Goal: Information Seeking & Learning: Learn about a topic

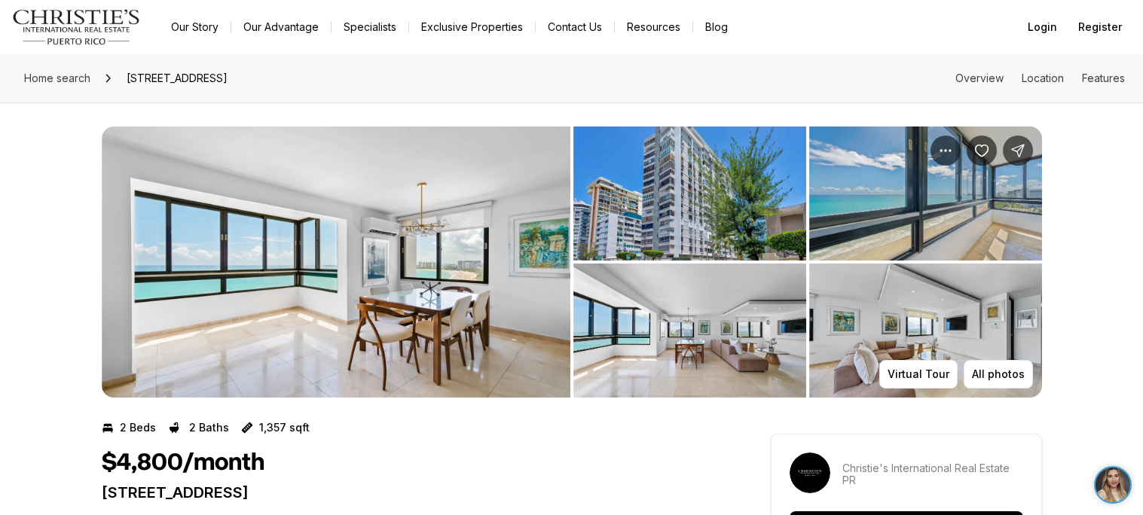
click at [543, 297] on img "View image gallery" at bounding box center [336, 262] width 468 height 271
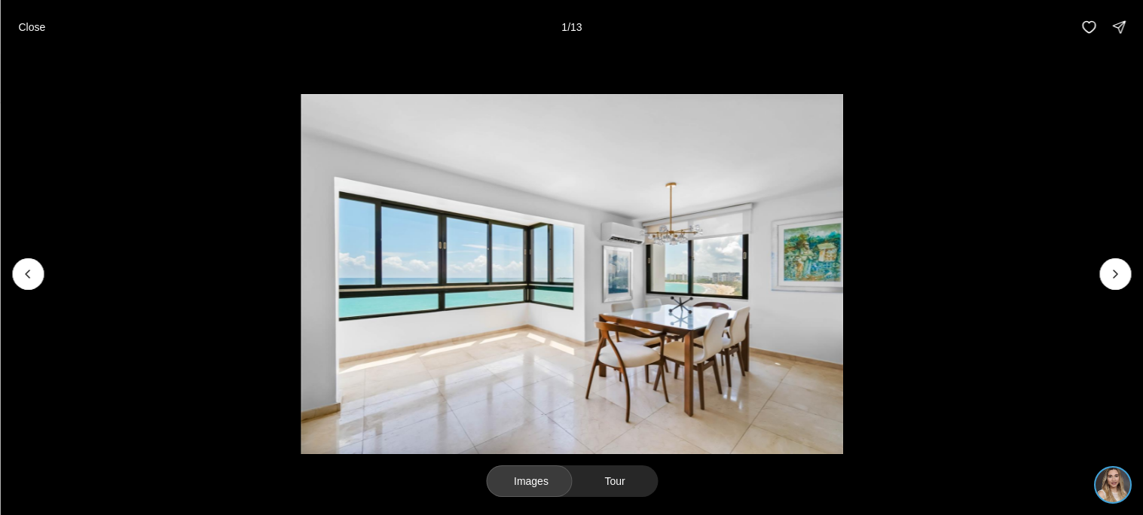
click at [1109, 291] on li "1 of 13" at bounding box center [571, 274] width 1143 height 440
click at [1107, 288] on button "Next slide" at bounding box center [1115, 274] width 32 height 32
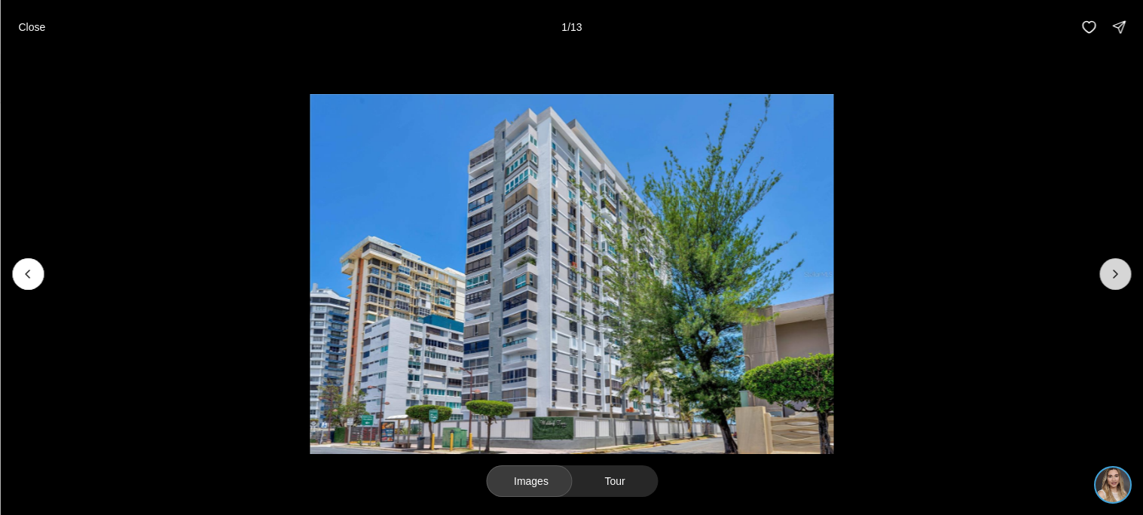
click at [1107, 288] on button "Next slide" at bounding box center [1115, 274] width 32 height 32
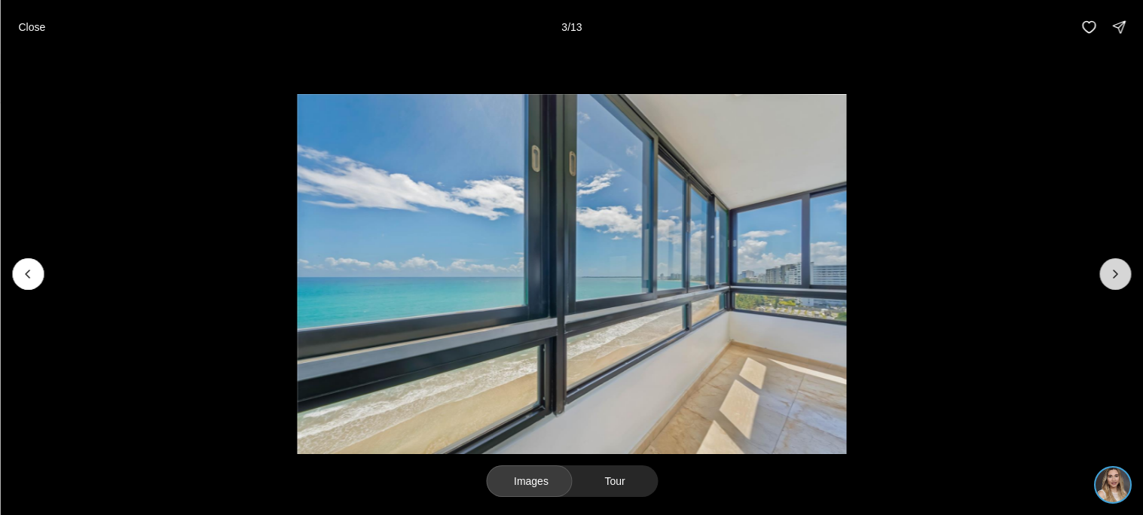
click at [1107, 288] on button "Next slide" at bounding box center [1115, 274] width 32 height 32
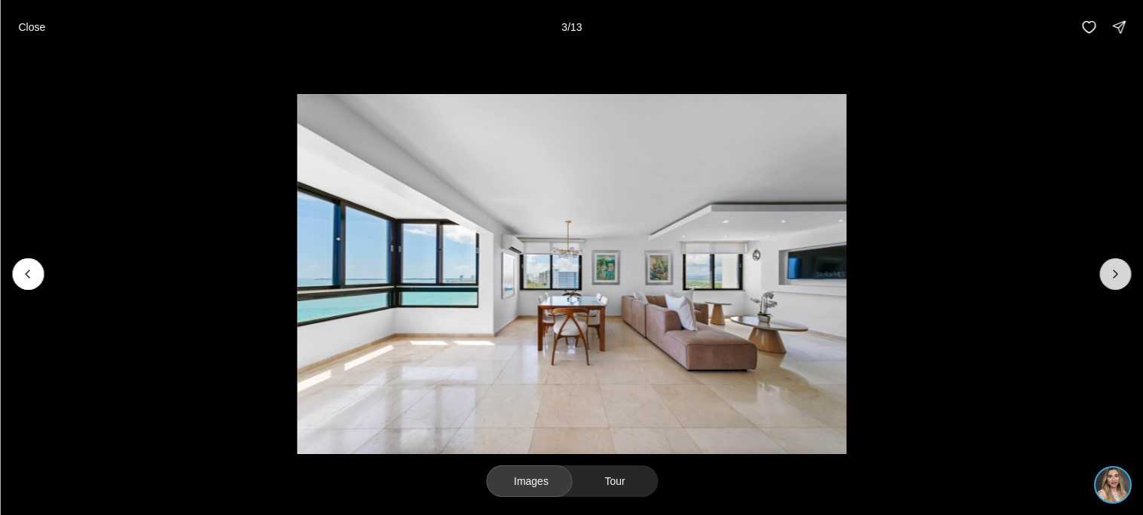
click at [1107, 288] on button "Next slide" at bounding box center [1115, 274] width 32 height 32
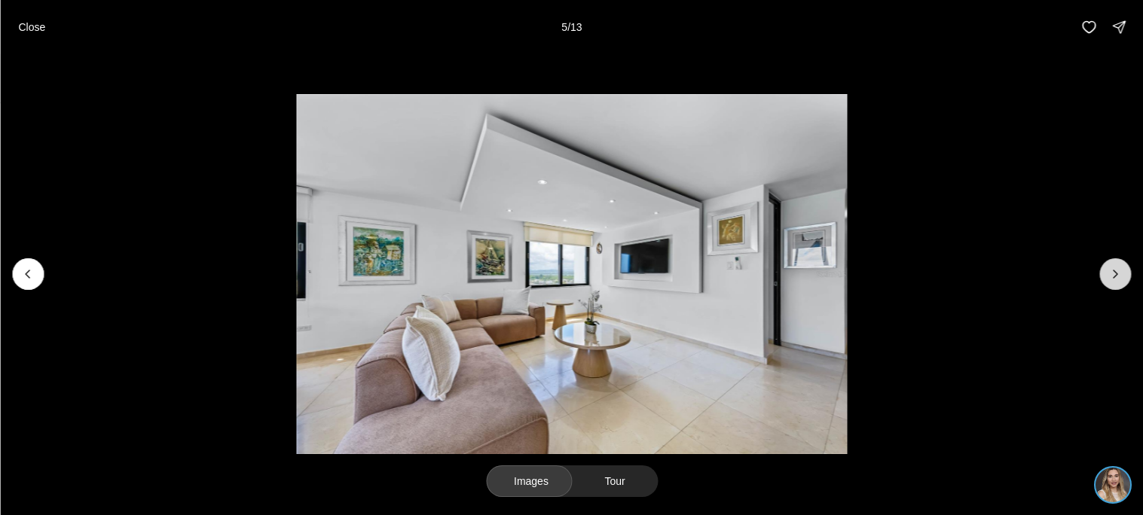
click at [1107, 288] on button "Next slide" at bounding box center [1115, 274] width 32 height 32
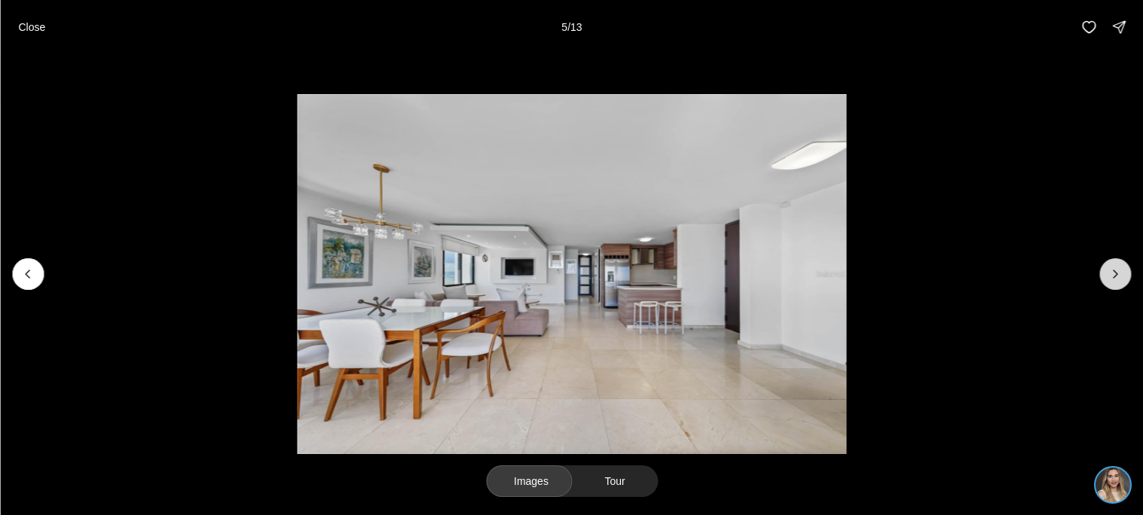
click at [1107, 288] on button "Next slide" at bounding box center [1115, 274] width 32 height 32
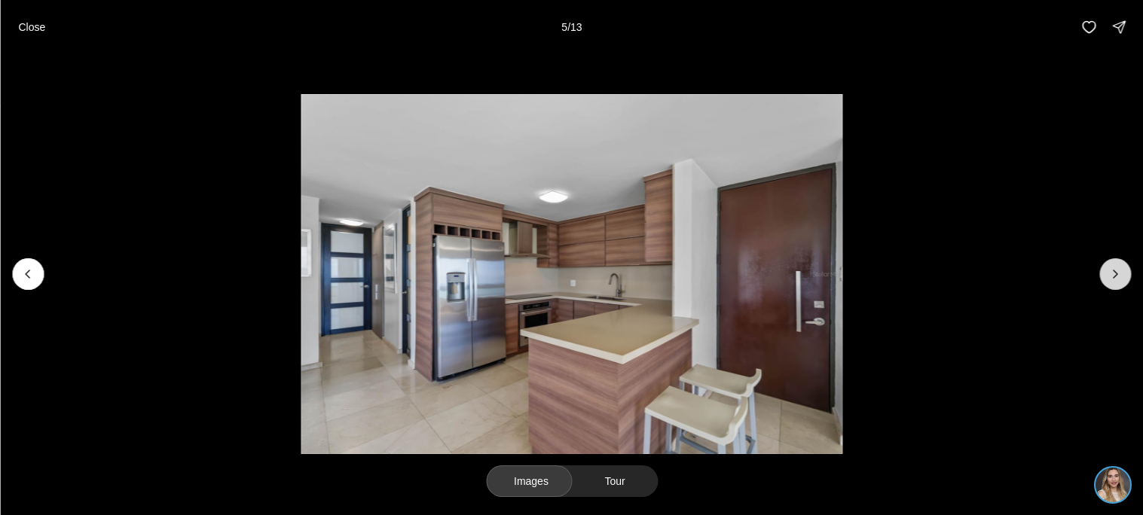
click at [1107, 288] on button "Next slide" at bounding box center [1115, 274] width 32 height 32
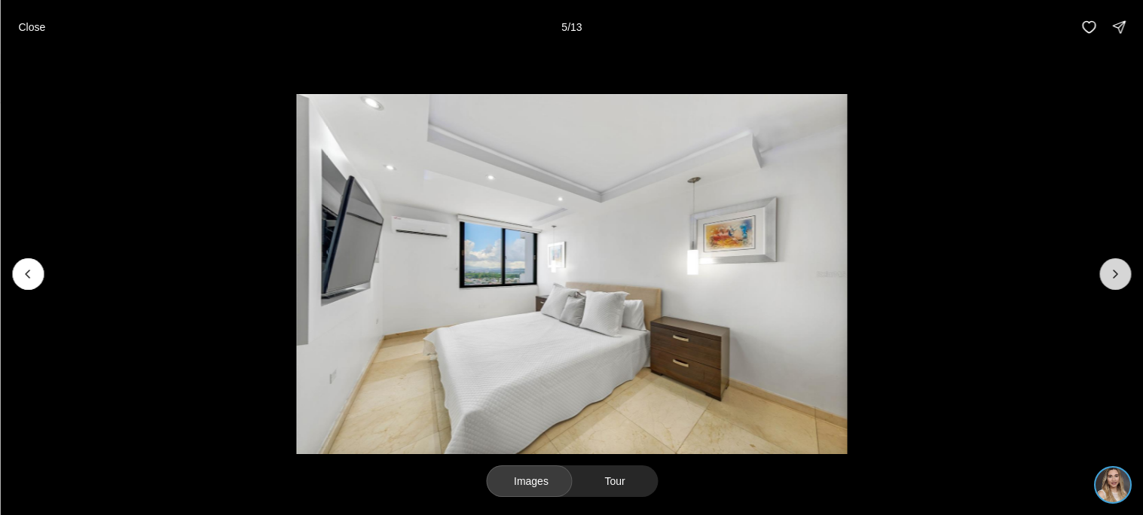
click at [1107, 288] on button "Next slide" at bounding box center [1115, 274] width 32 height 32
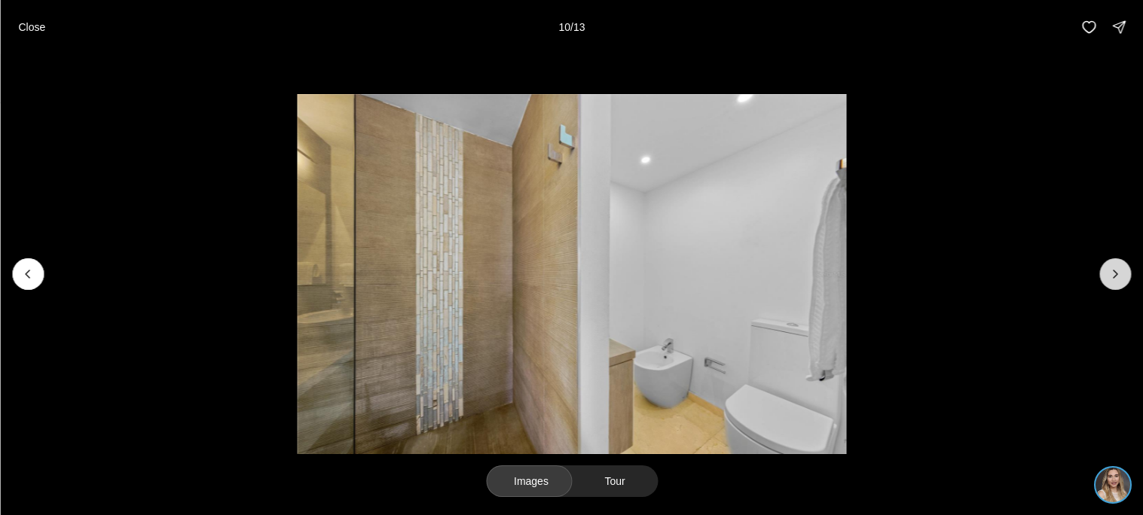
click at [1103, 285] on button "Next slide" at bounding box center [1115, 274] width 32 height 32
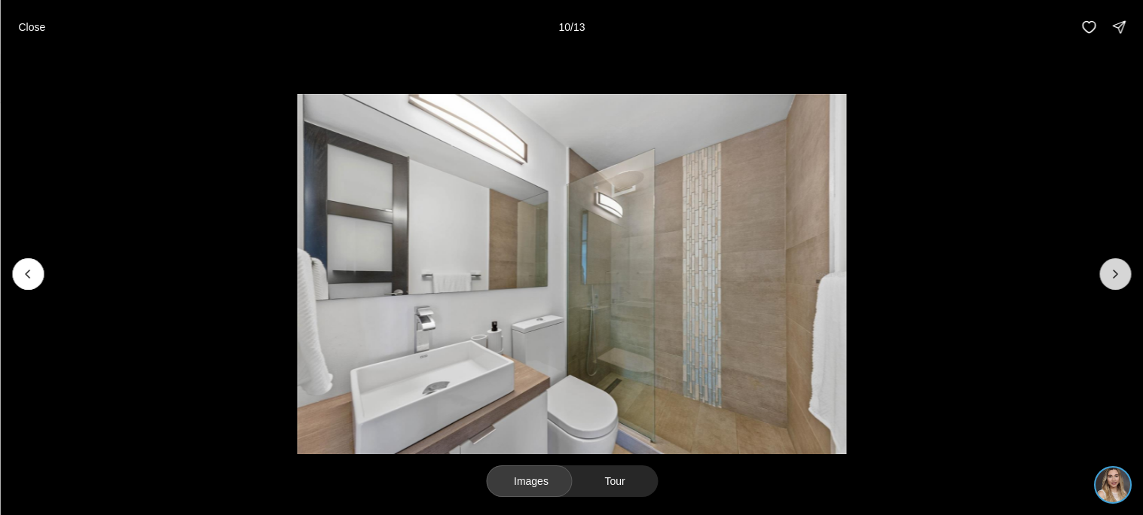
click at [1103, 285] on button "Next slide" at bounding box center [1115, 274] width 32 height 32
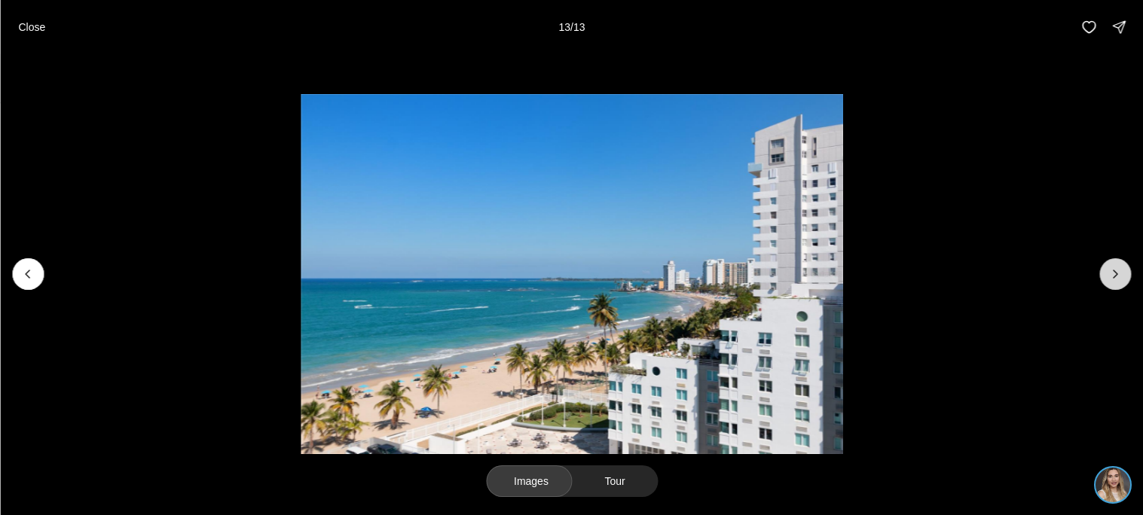
click at [1103, 285] on div at bounding box center [1115, 274] width 32 height 32
click at [41, 13] on button "Close" at bounding box center [31, 27] width 45 height 30
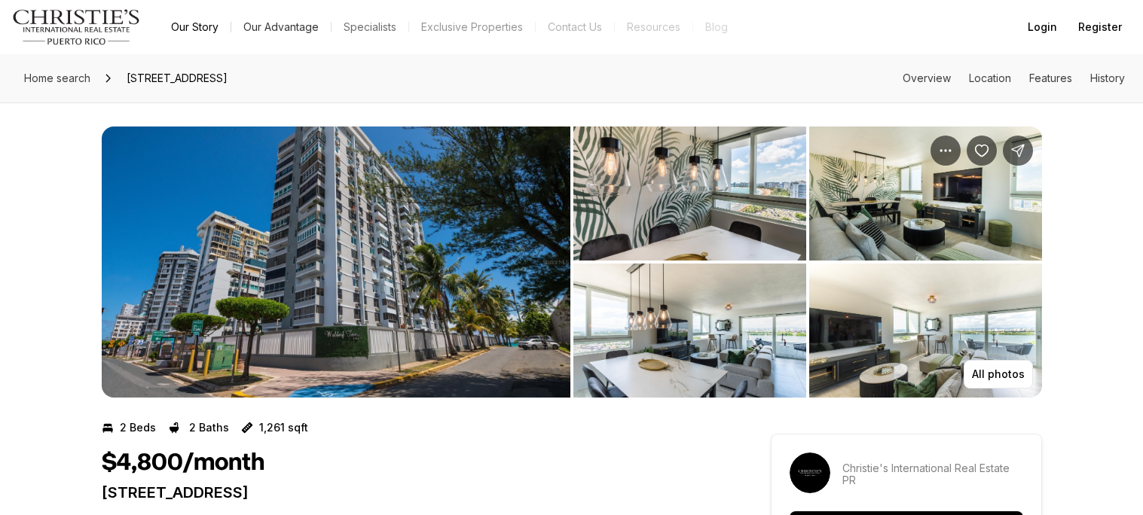
click at [485, 231] on img "View image gallery" at bounding box center [336, 262] width 468 height 271
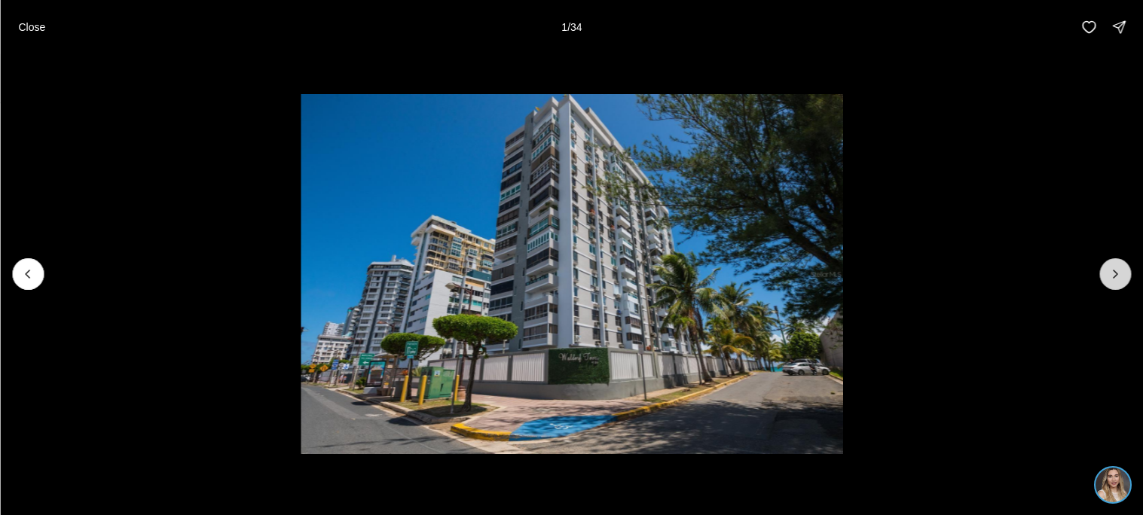
click at [1103, 275] on button "Next slide" at bounding box center [1115, 274] width 32 height 32
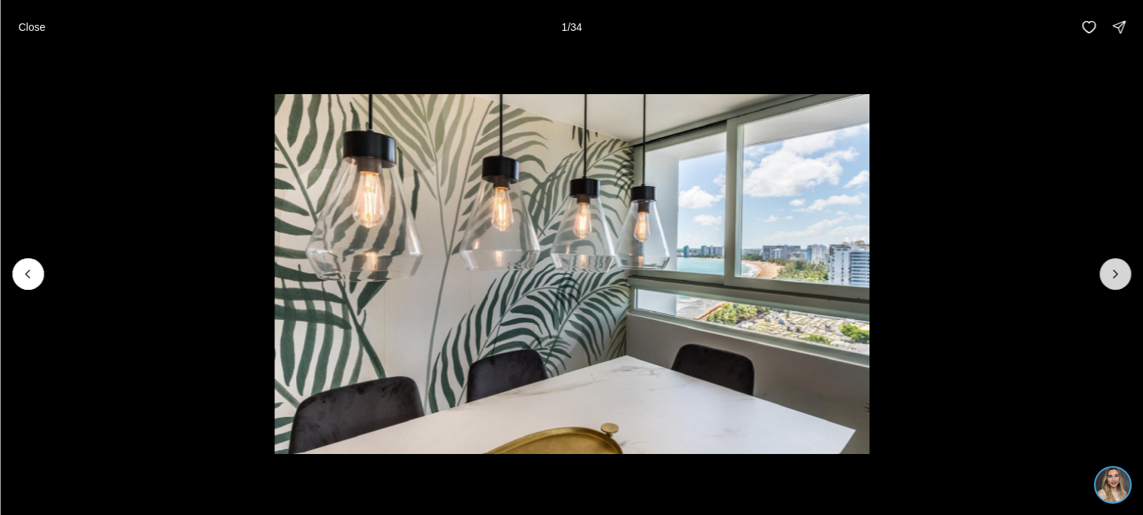
click at [1103, 275] on button "Next slide" at bounding box center [1115, 274] width 32 height 32
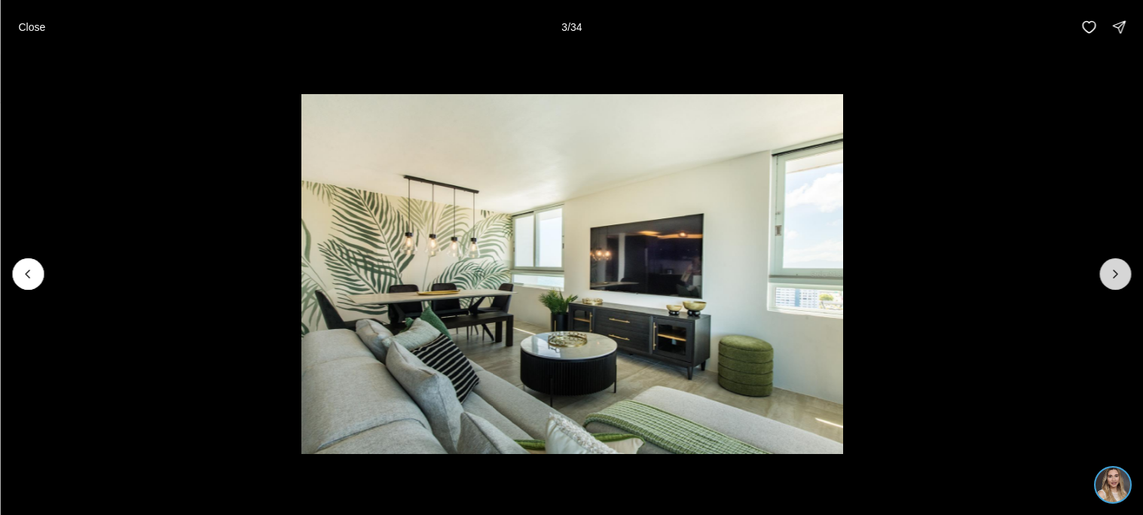
click at [1103, 275] on button "Next slide" at bounding box center [1115, 274] width 32 height 32
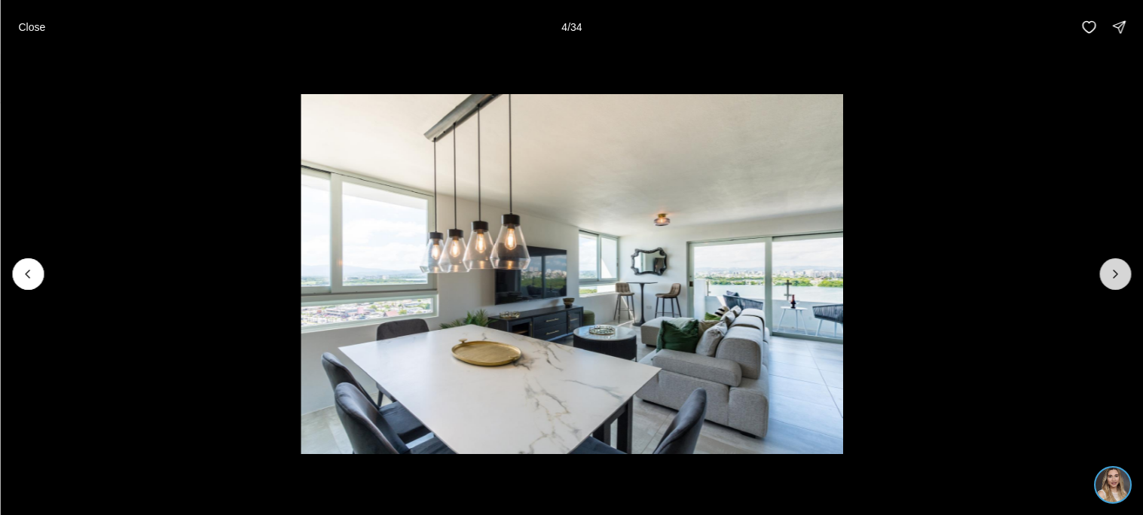
click at [1103, 275] on button "Next slide" at bounding box center [1115, 274] width 32 height 32
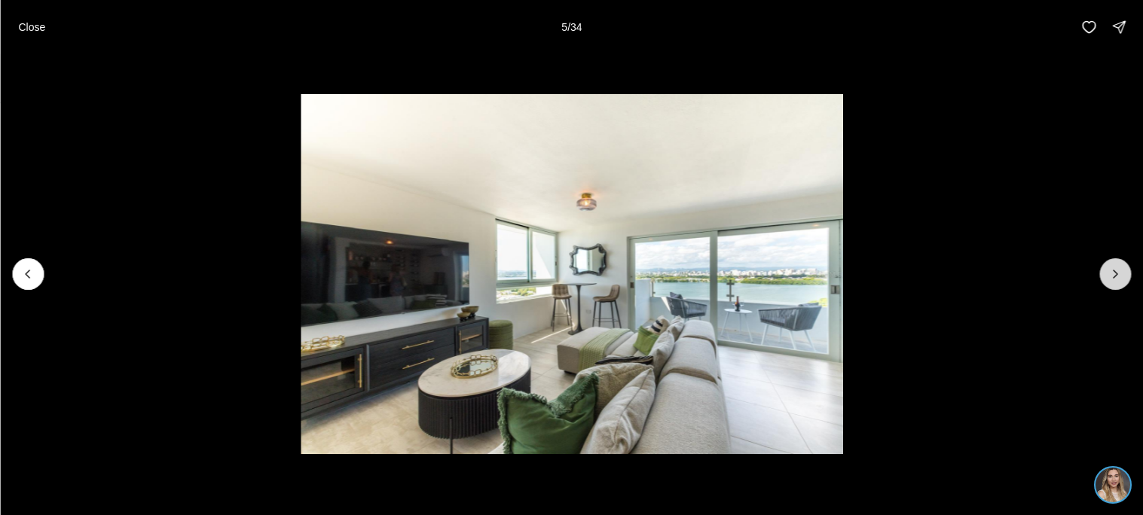
click at [1103, 275] on button "Next slide" at bounding box center [1115, 274] width 32 height 32
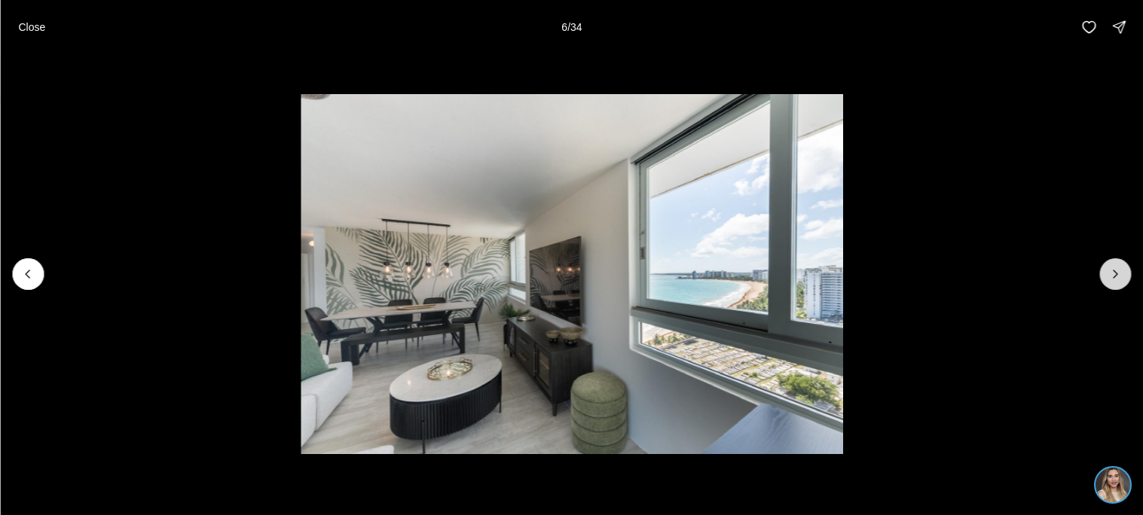
click at [1103, 275] on button "Next slide" at bounding box center [1115, 274] width 32 height 32
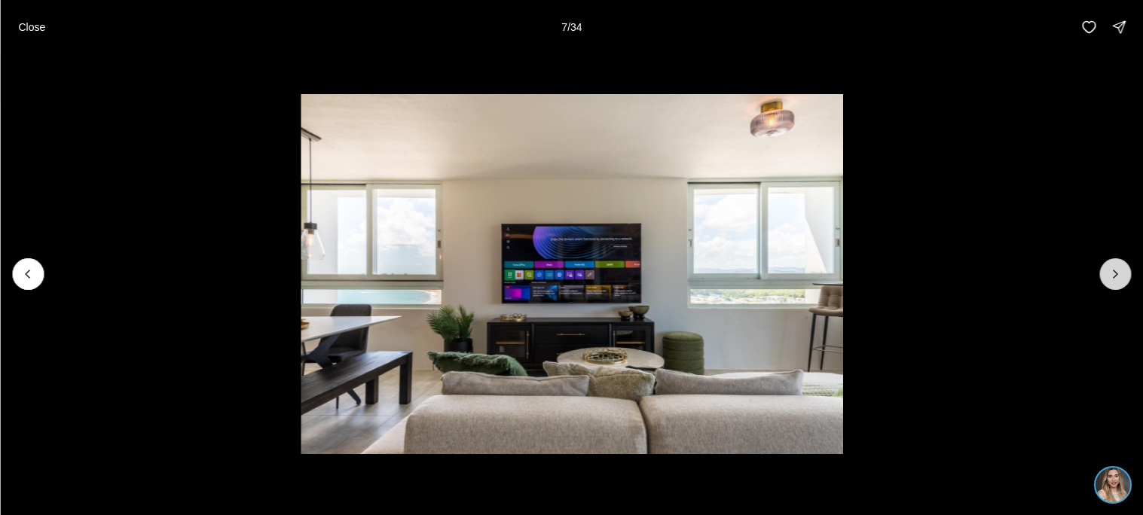
click at [1103, 275] on button "Next slide" at bounding box center [1115, 274] width 32 height 32
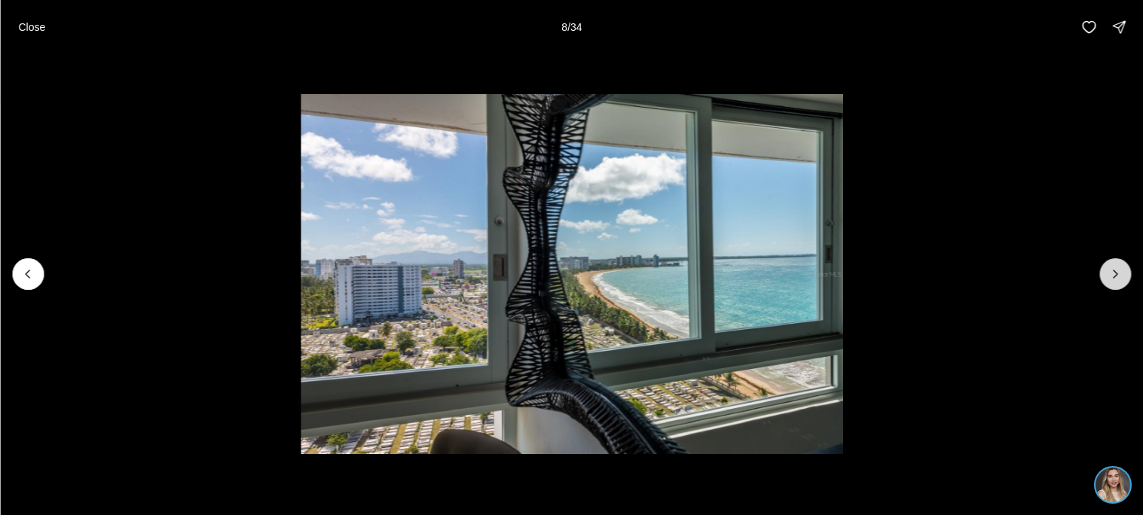
click at [1103, 275] on button "Next slide" at bounding box center [1115, 274] width 32 height 32
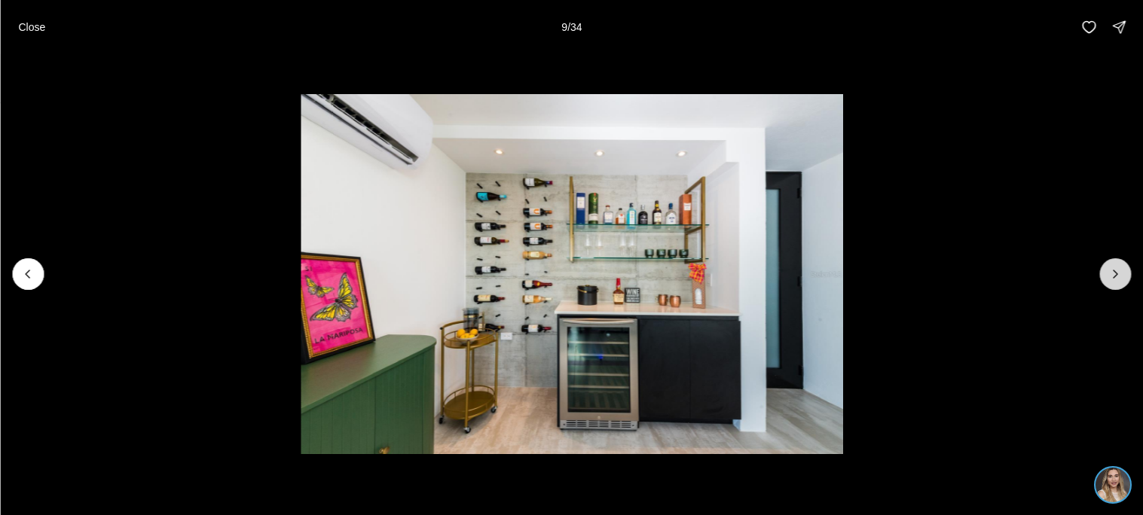
click at [1103, 275] on button "Next slide" at bounding box center [1115, 274] width 32 height 32
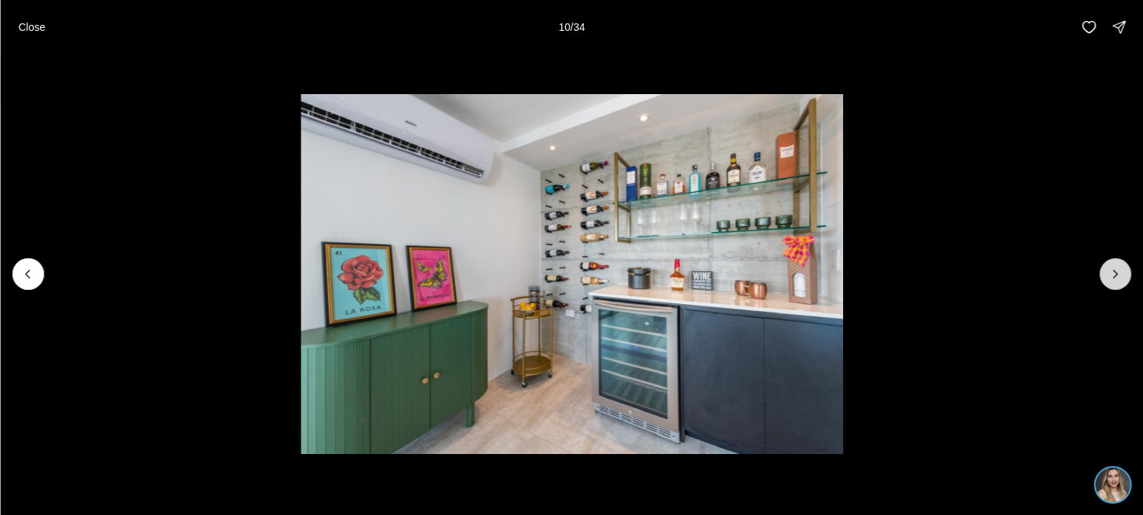
click at [1103, 275] on button "Next slide" at bounding box center [1115, 274] width 32 height 32
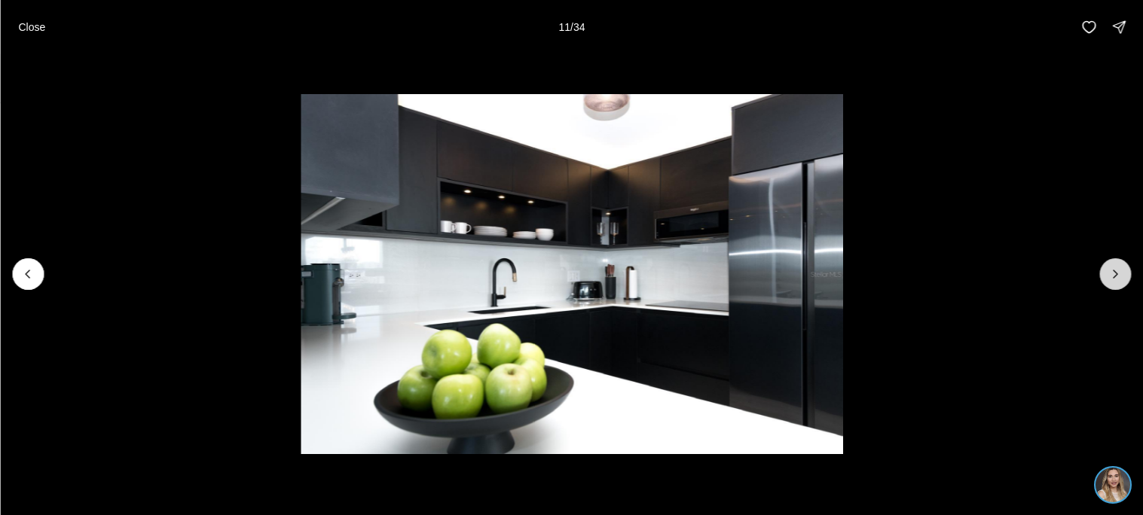
click at [1103, 275] on button "Next slide" at bounding box center [1115, 274] width 32 height 32
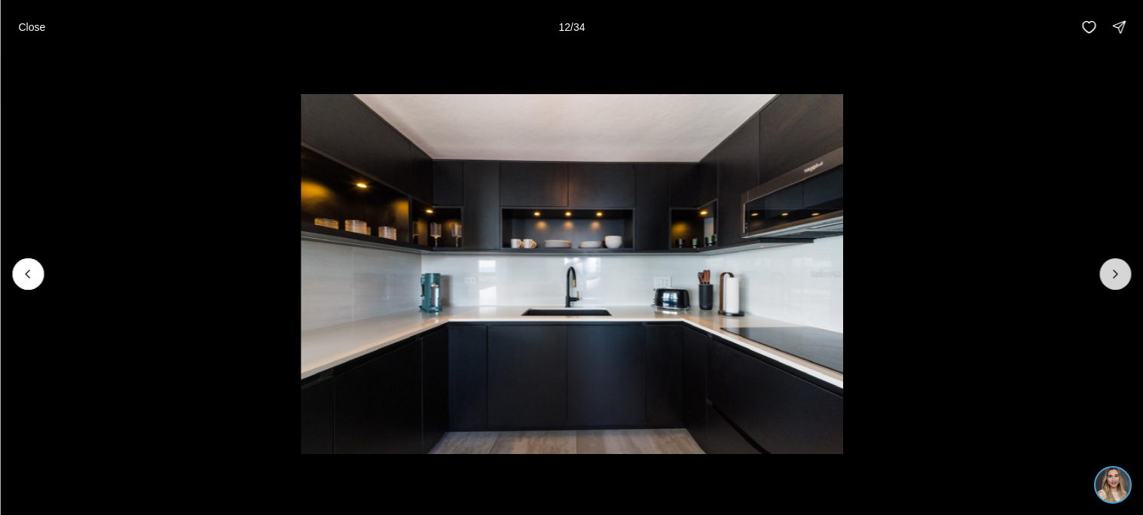
click at [1103, 275] on button "Next slide" at bounding box center [1115, 274] width 32 height 32
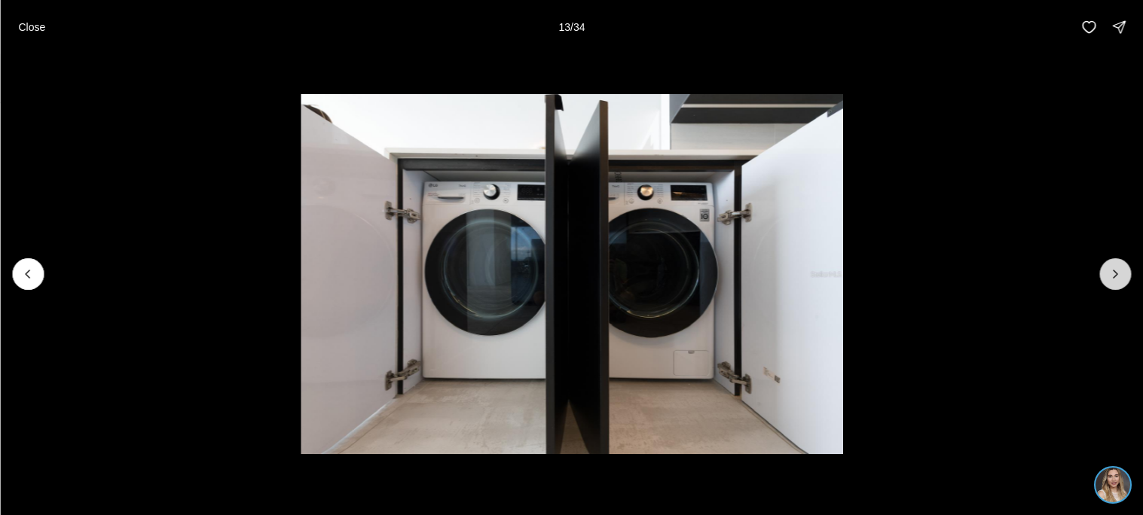
click at [1103, 275] on button "Next slide" at bounding box center [1115, 274] width 32 height 32
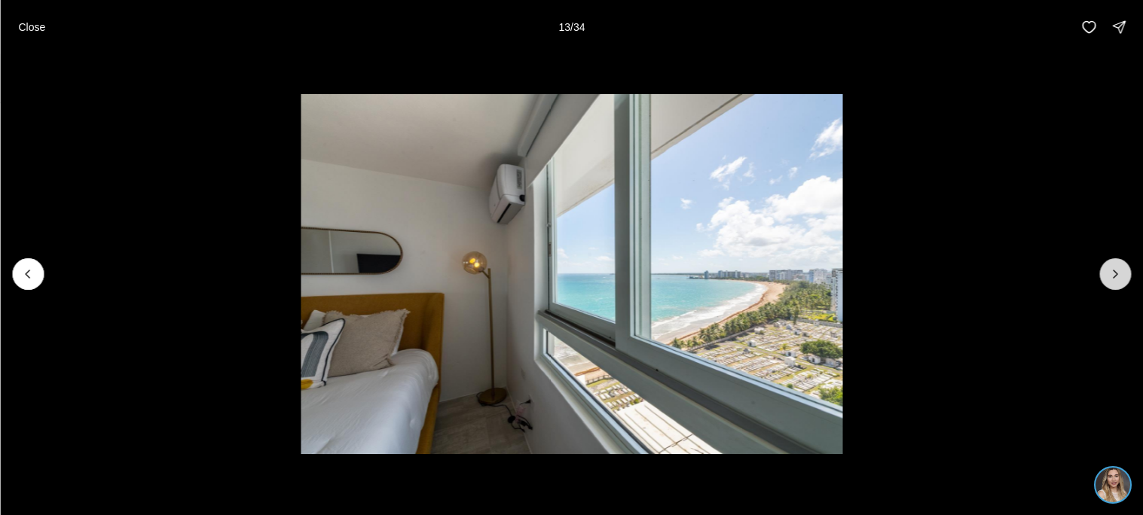
click at [1103, 275] on button "Next slide" at bounding box center [1115, 274] width 32 height 32
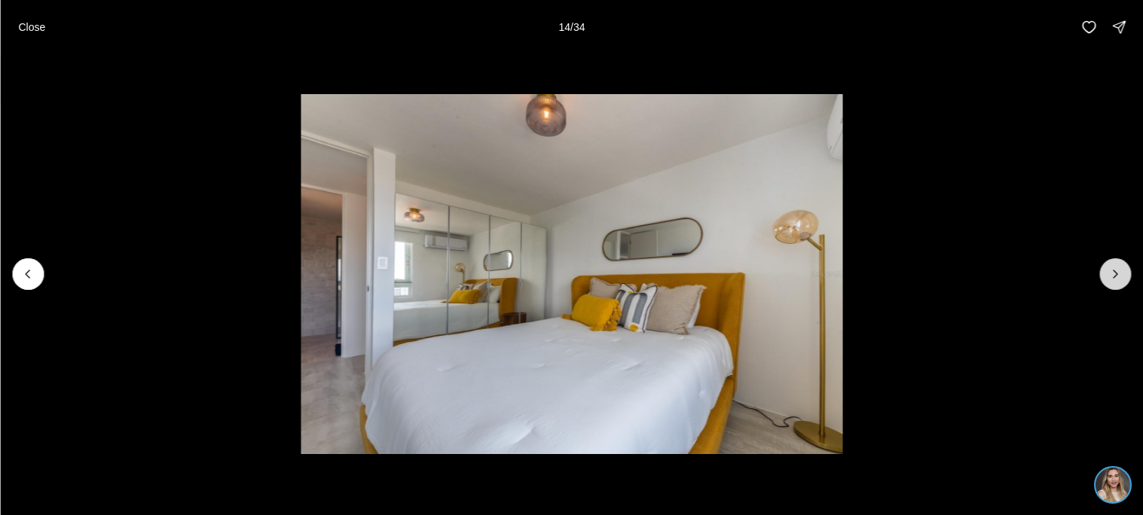
click at [1103, 275] on button "Next slide" at bounding box center [1115, 274] width 32 height 32
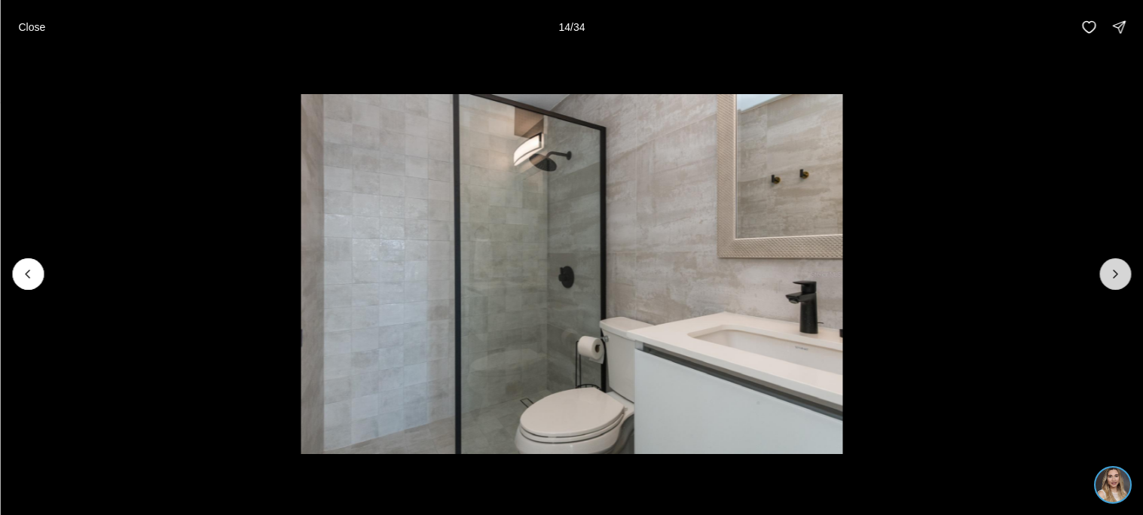
click at [1103, 275] on button "Next slide" at bounding box center [1115, 274] width 32 height 32
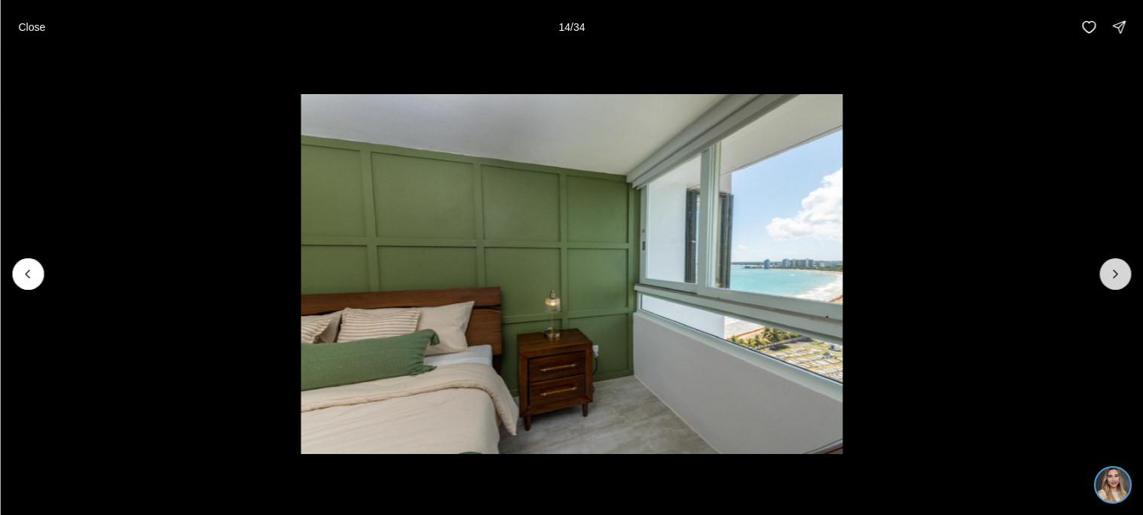
click at [1103, 275] on button "Next slide" at bounding box center [1115, 274] width 32 height 32
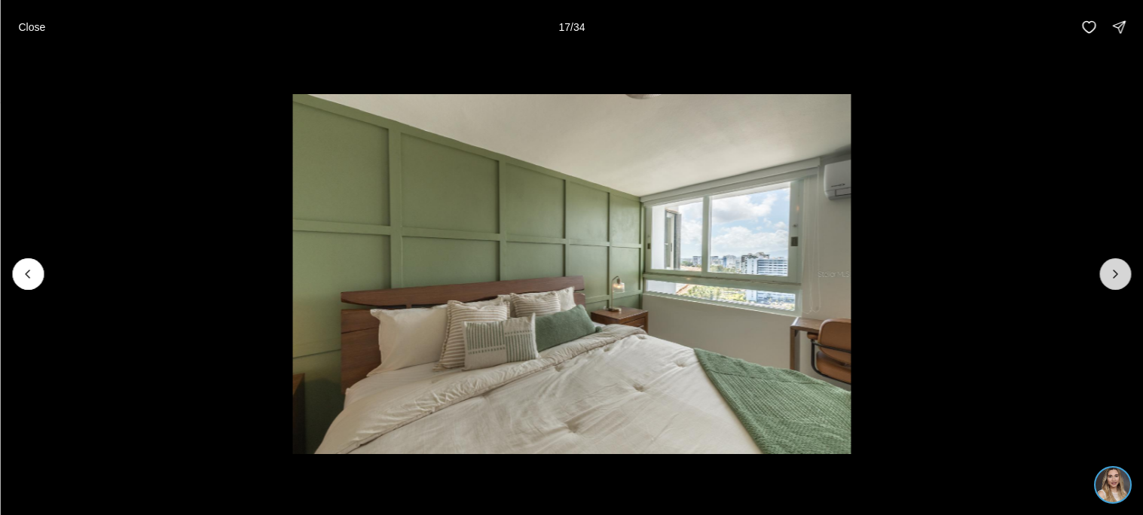
click at [1103, 275] on button "Next slide" at bounding box center [1115, 274] width 32 height 32
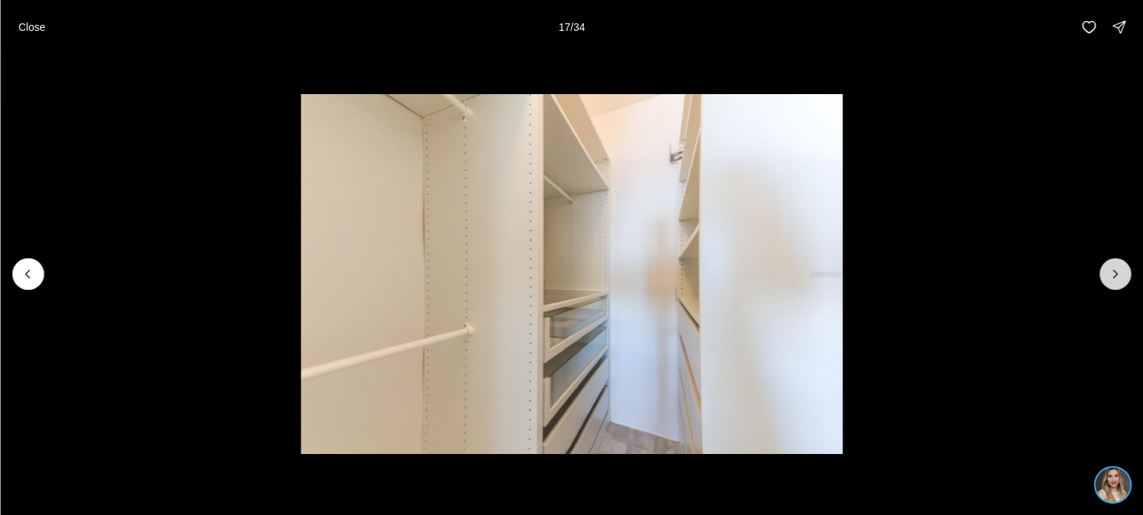
click at [1103, 275] on button "Next slide" at bounding box center [1115, 274] width 32 height 32
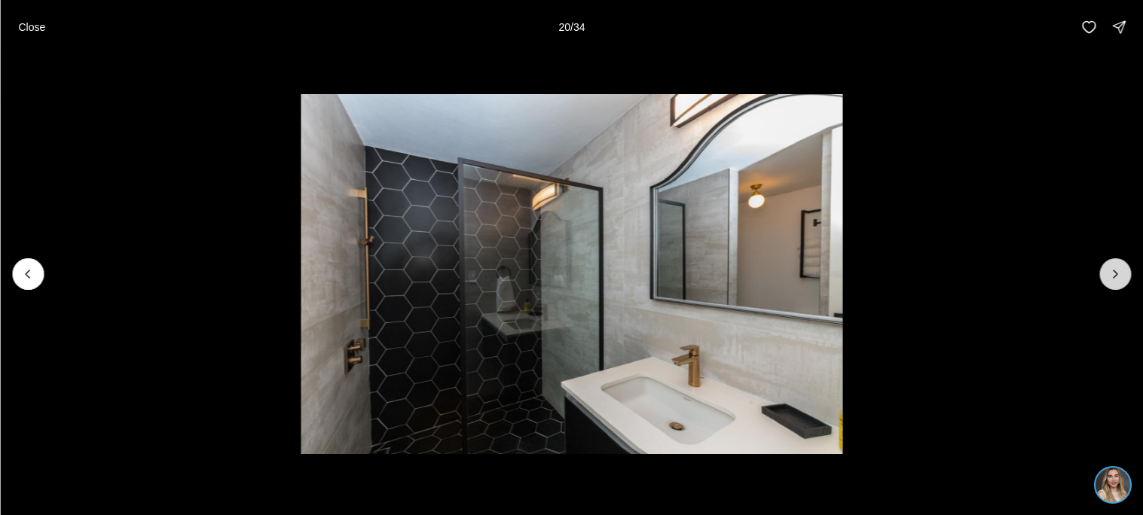
click at [1103, 275] on button "Next slide" at bounding box center [1115, 274] width 32 height 32
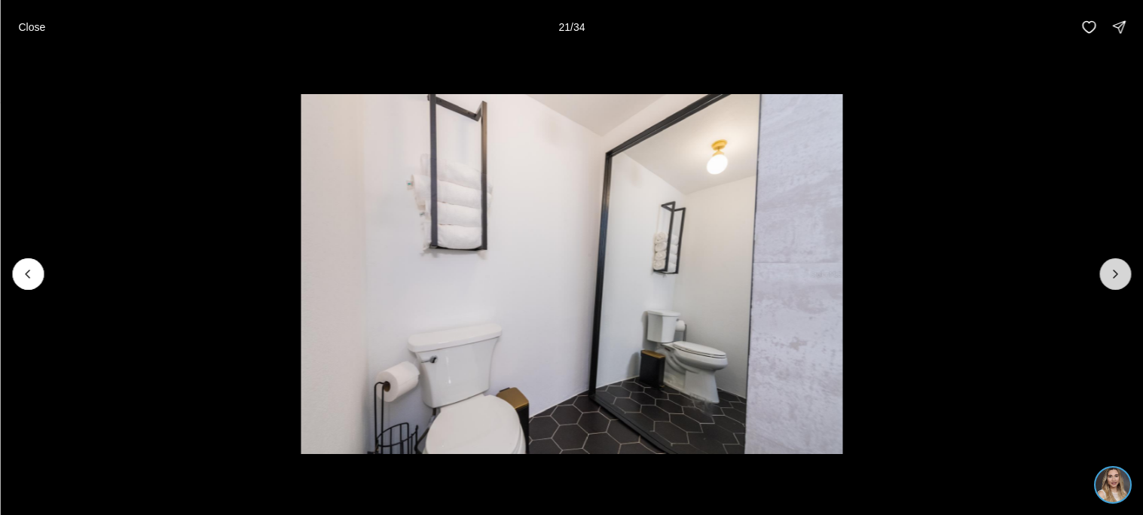
click at [1103, 275] on button "Next slide" at bounding box center [1115, 274] width 32 height 32
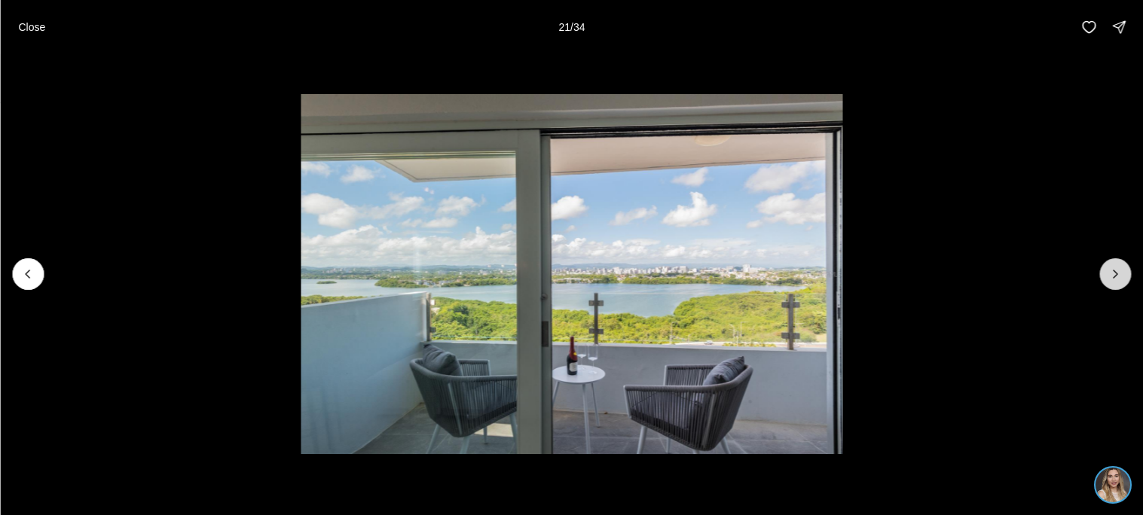
click at [1103, 275] on button "Next slide" at bounding box center [1115, 274] width 32 height 32
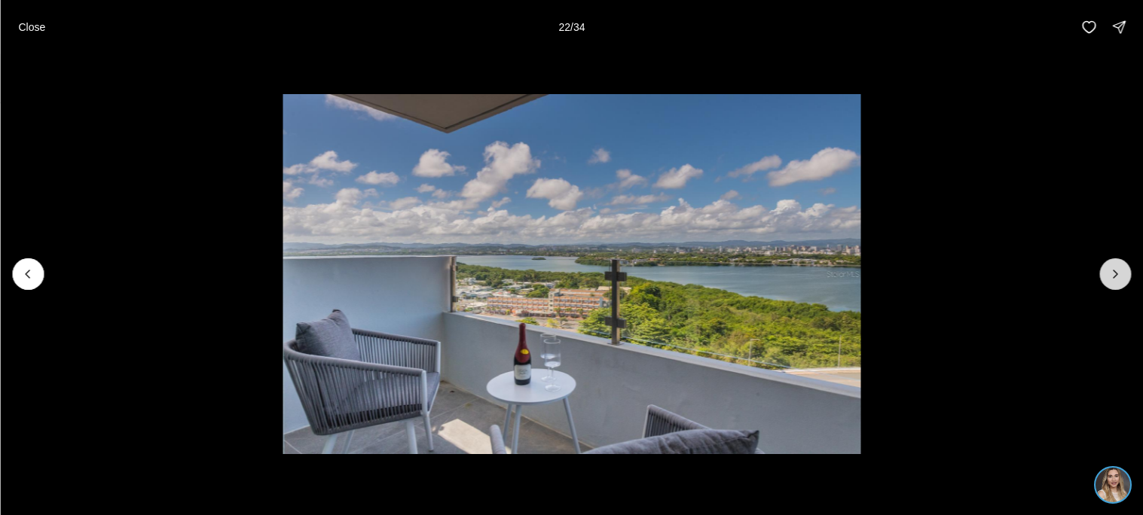
click at [1103, 275] on button "Next slide" at bounding box center [1115, 274] width 32 height 32
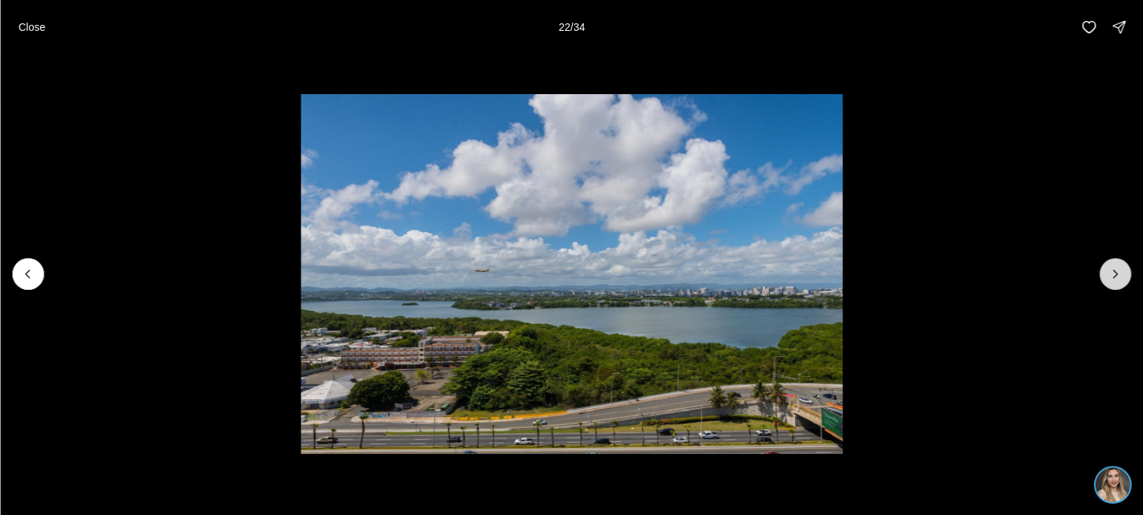
click at [1103, 275] on button "Next slide" at bounding box center [1115, 274] width 32 height 32
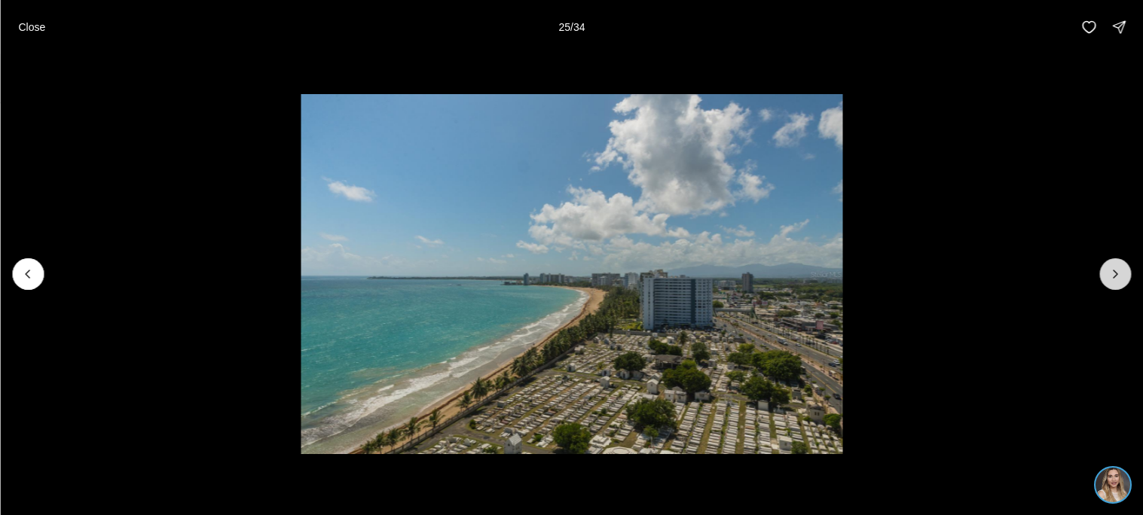
click at [1103, 275] on button "Next slide" at bounding box center [1115, 274] width 32 height 32
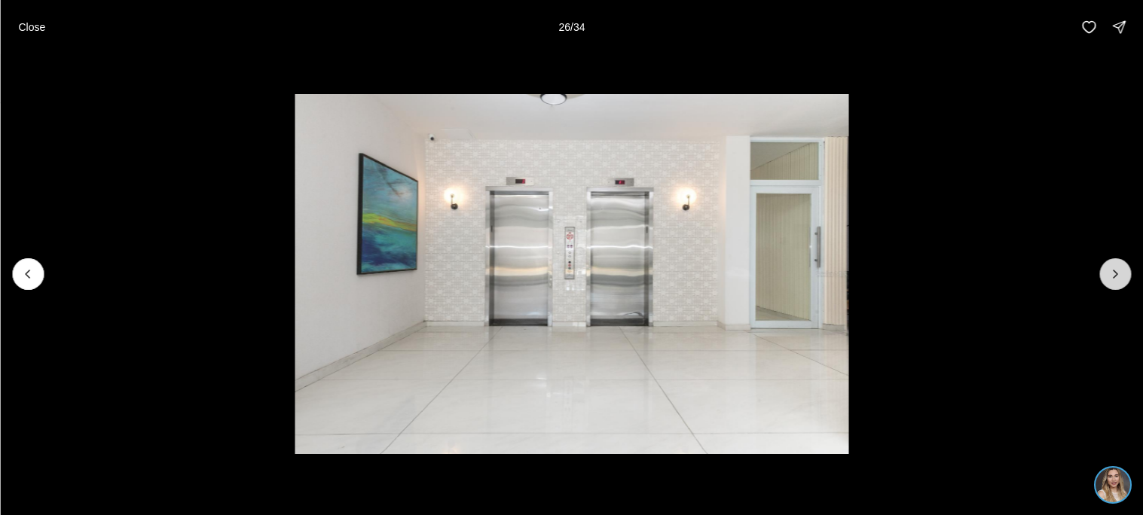
click at [1103, 275] on button "Next slide" at bounding box center [1115, 274] width 32 height 32
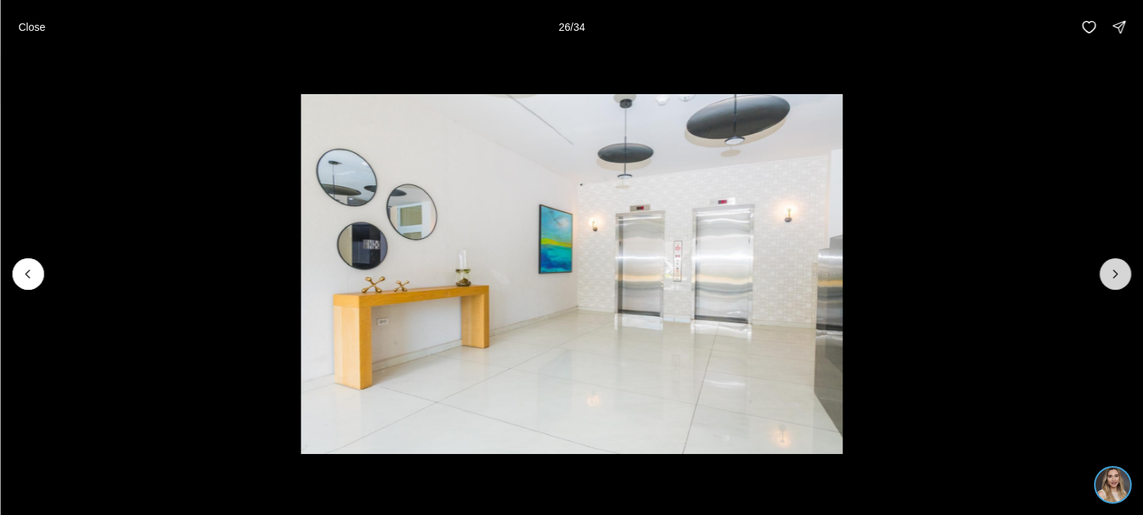
click at [1103, 275] on button "Next slide" at bounding box center [1115, 274] width 32 height 32
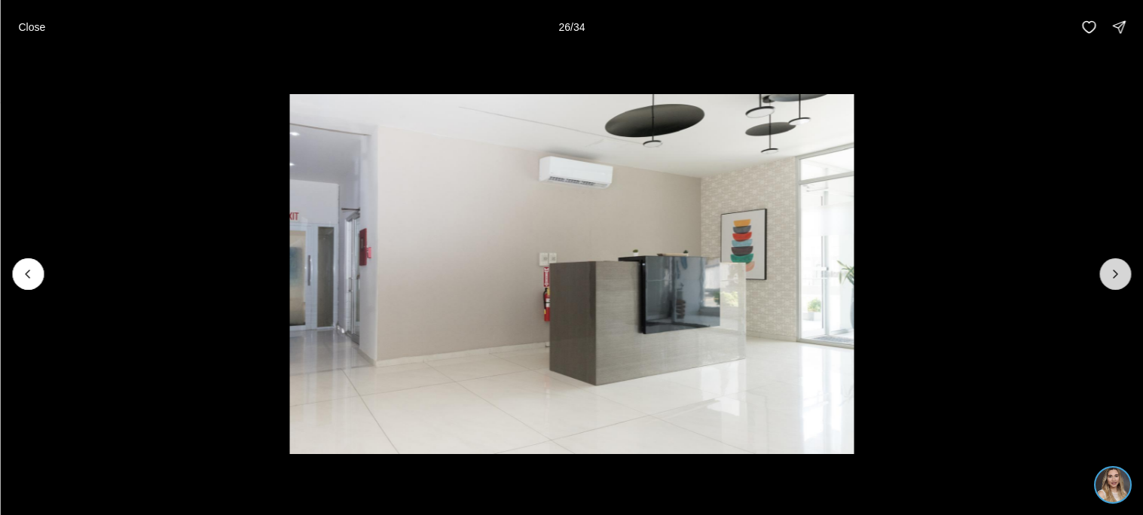
click at [1103, 275] on button "Next slide" at bounding box center [1115, 274] width 32 height 32
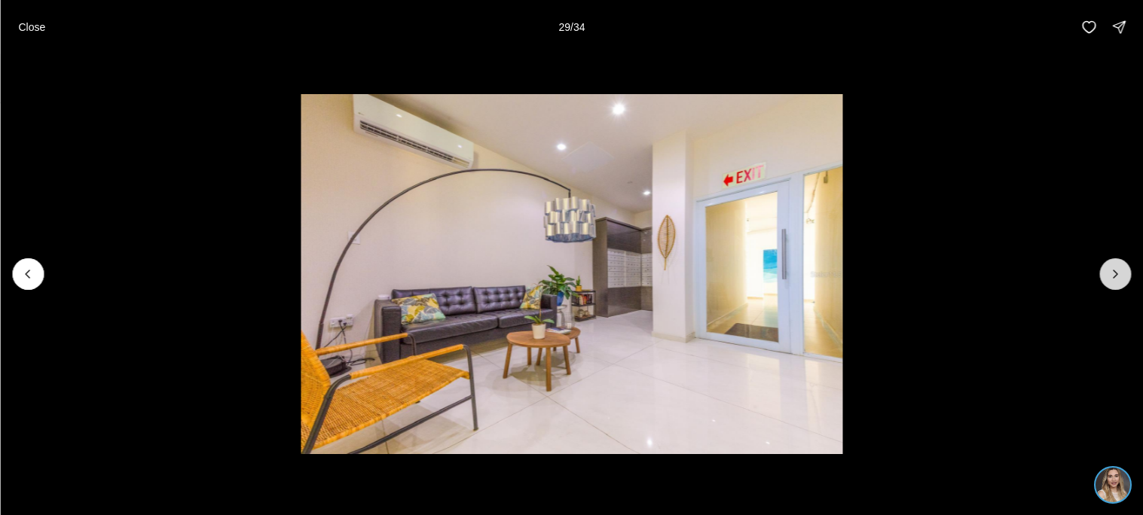
click at [1103, 275] on button "Next slide" at bounding box center [1115, 274] width 32 height 32
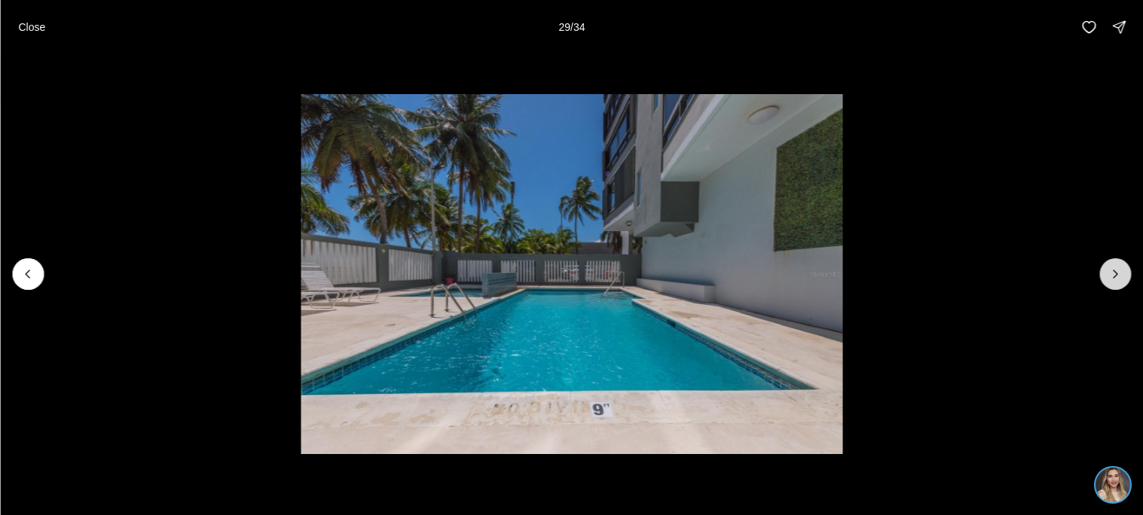
click at [1103, 275] on button "Next slide" at bounding box center [1115, 274] width 32 height 32
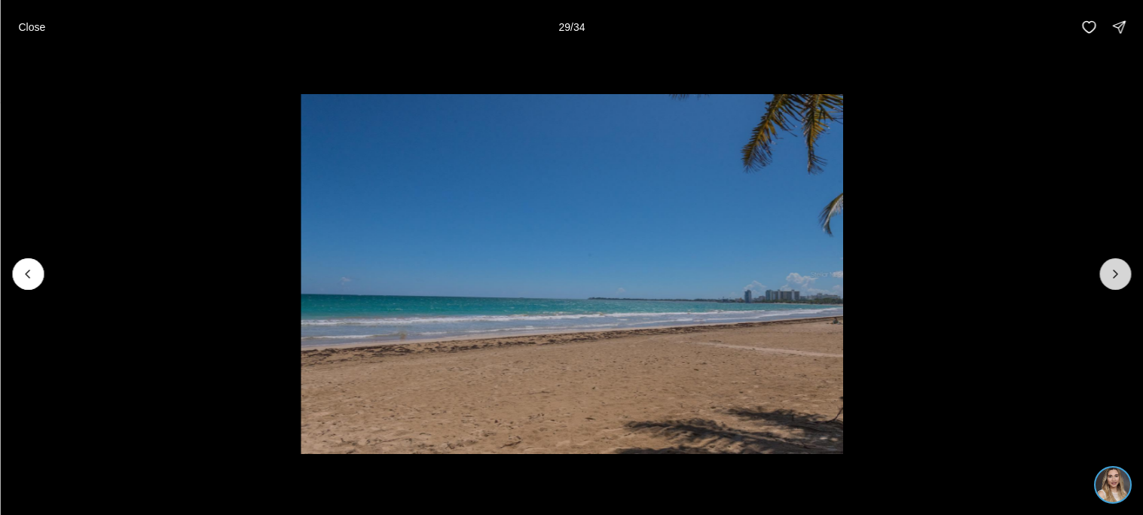
click at [1103, 275] on button "Next slide" at bounding box center [1115, 274] width 32 height 32
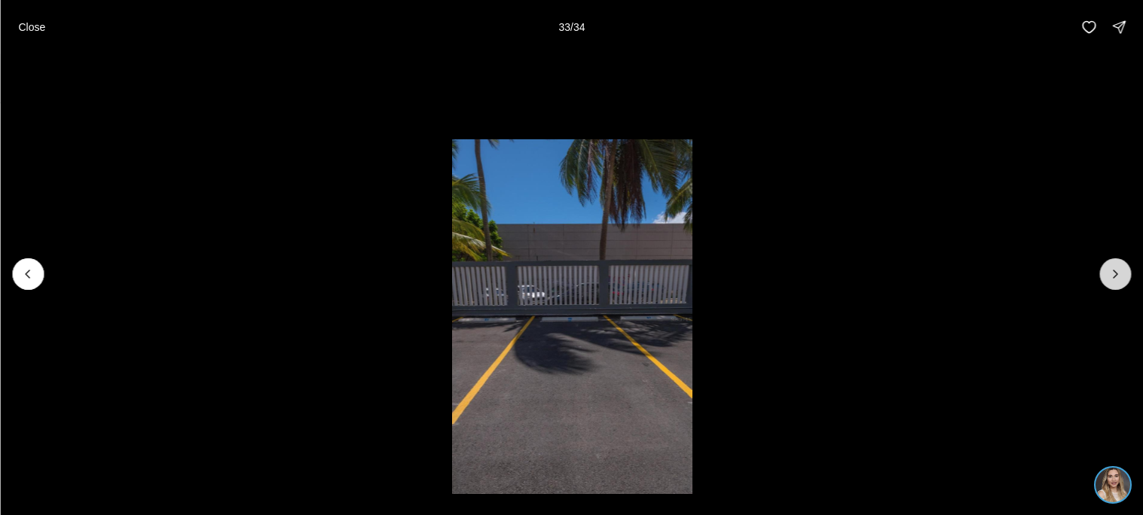
click at [1115, 276] on icon "Next slide" at bounding box center [1114, 274] width 15 height 15
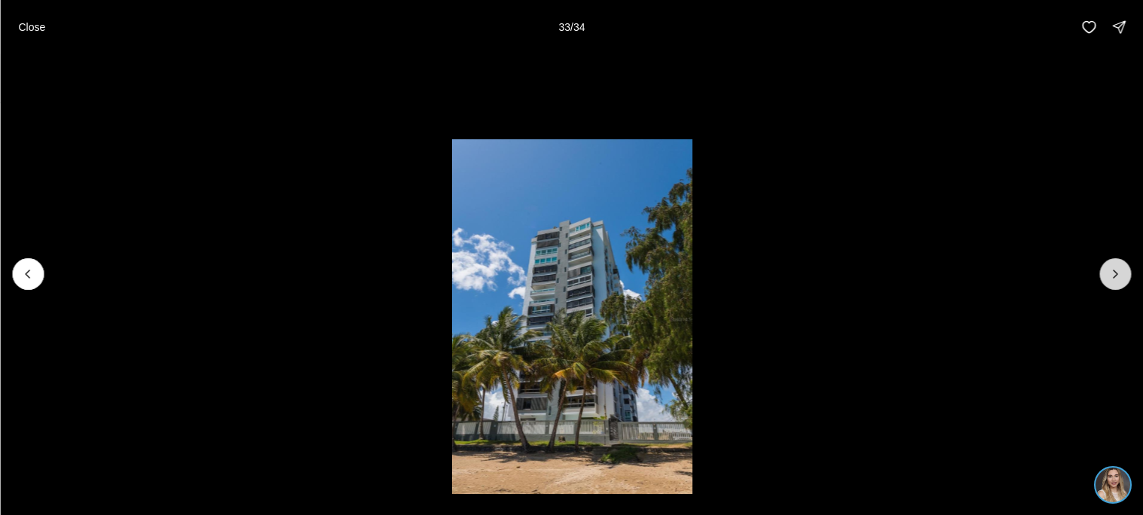
click at [1115, 276] on icon "Next slide" at bounding box center [1114, 274] width 15 height 15
click at [42, 35] on button "Close" at bounding box center [31, 27] width 45 height 30
